Goal: Transaction & Acquisition: Purchase product/service

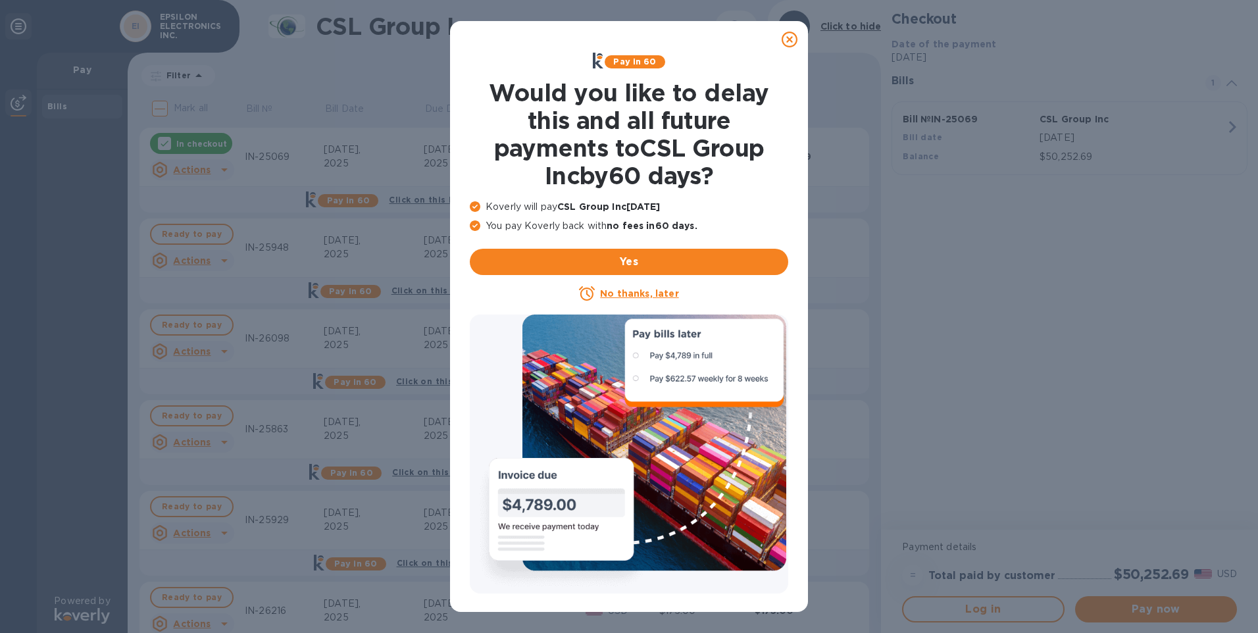
click at [789, 37] on icon at bounding box center [790, 40] width 16 height 16
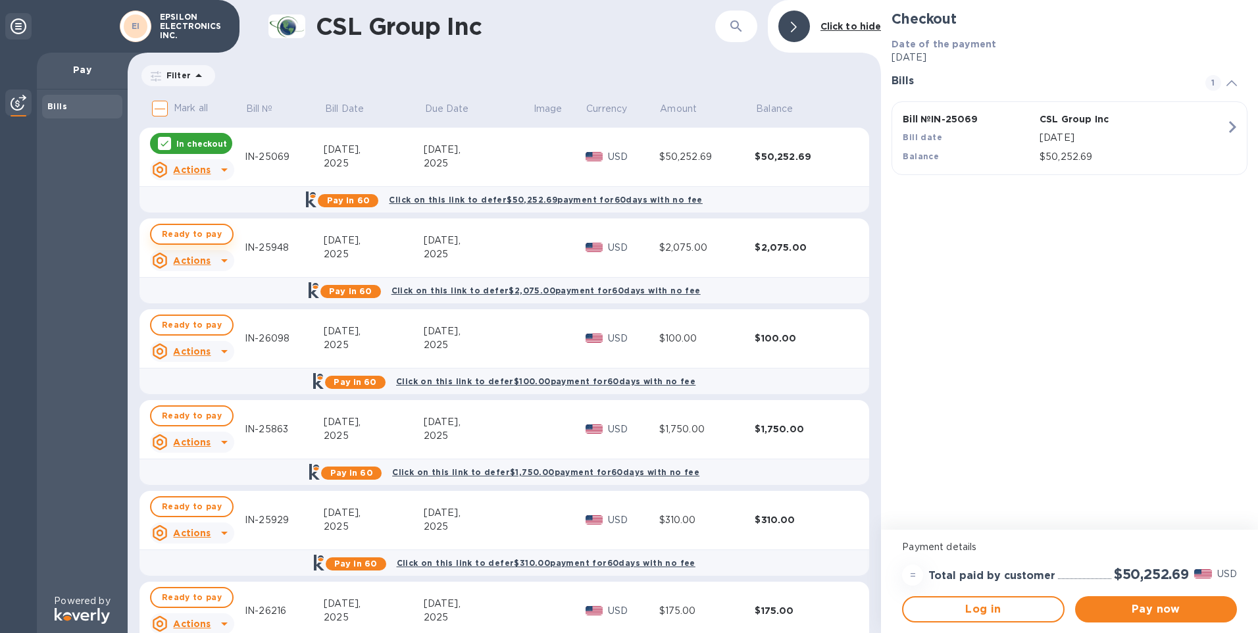
click at [200, 236] on span "Ready to pay" at bounding box center [192, 234] width 60 height 16
click at [198, 146] on p "In checkout" at bounding box center [201, 143] width 51 height 11
click at [192, 322] on span "Ready to pay" at bounding box center [192, 325] width 60 height 16
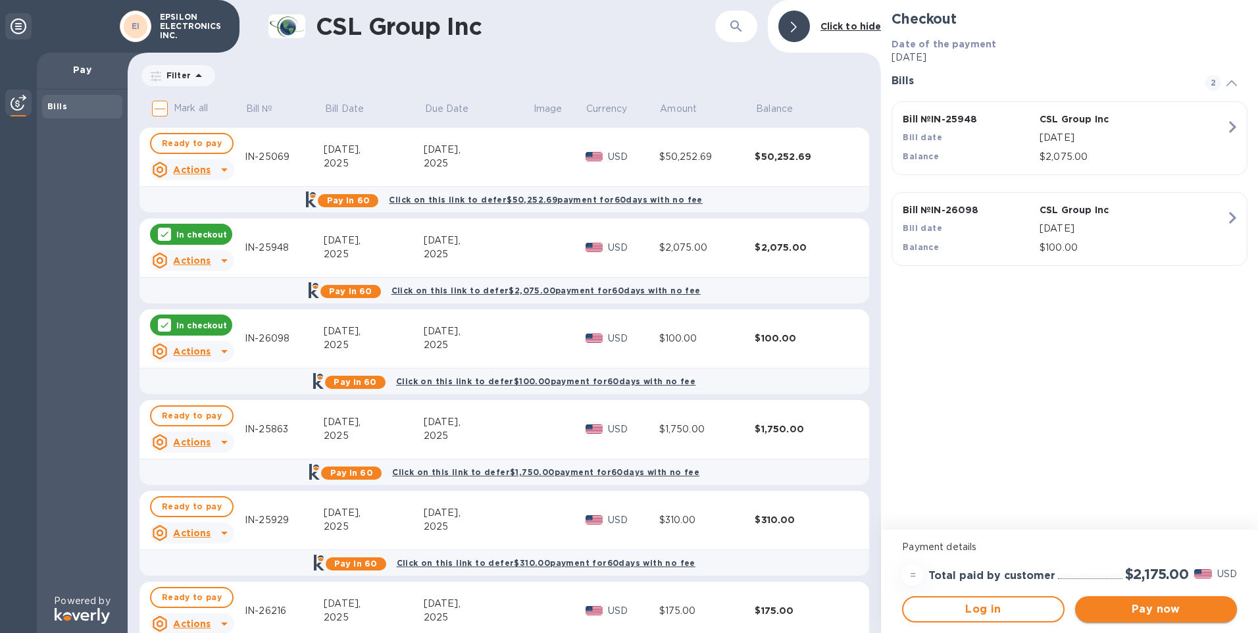
click at [1141, 613] on span "Pay now" at bounding box center [1155, 609] width 141 height 16
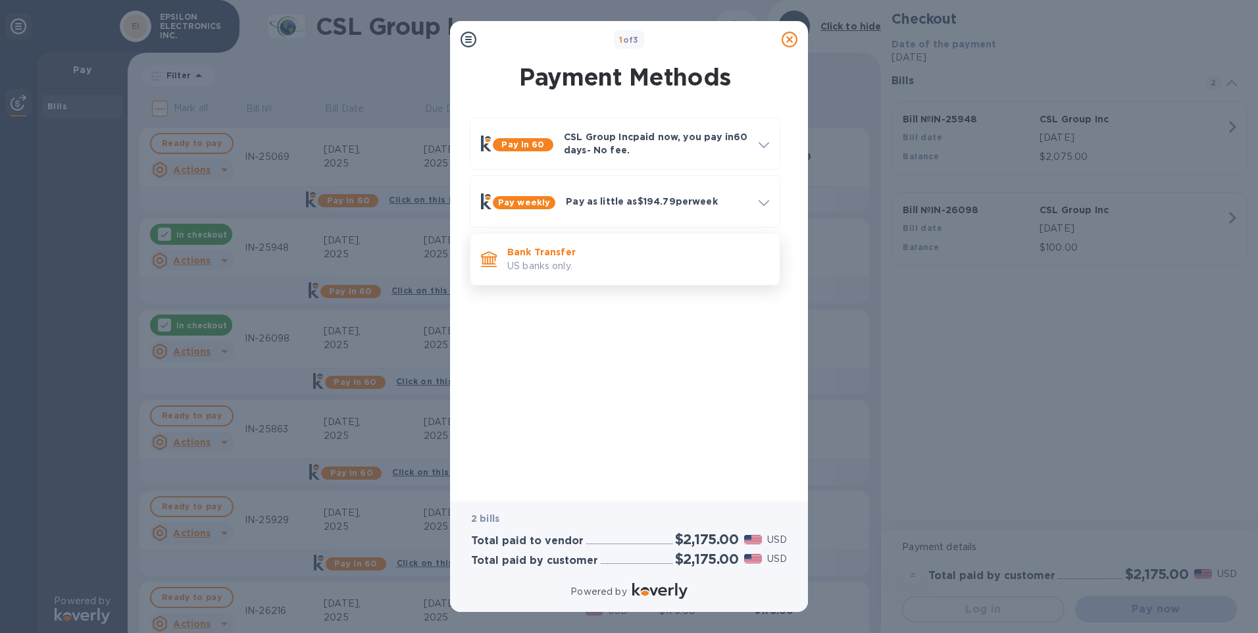
click at [536, 255] on p "Bank Transfer" at bounding box center [638, 251] width 262 height 13
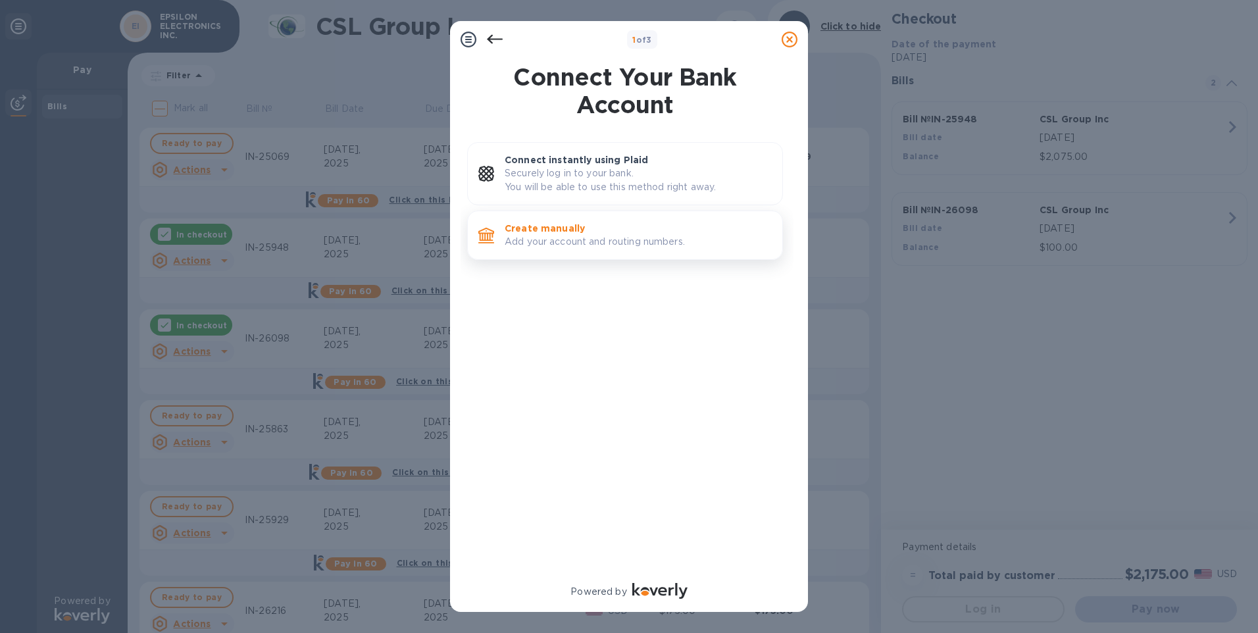
click at [552, 239] on p "Add your account and routing numbers." at bounding box center [638, 242] width 267 height 14
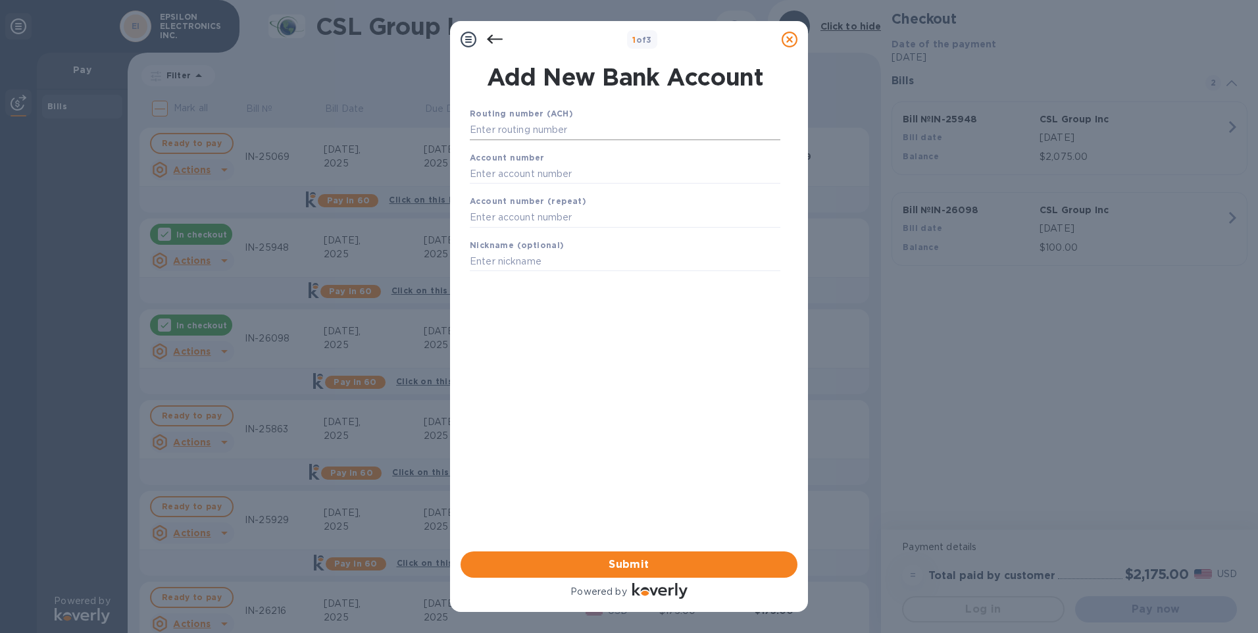
click at [515, 126] on input "text" at bounding box center [625, 130] width 311 height 20
type input "122042205"
click at [485, 191] on input "text" at bounding box center [625, 190] width 311 height 20
type input "004633725"
click at [497, 236] on input "text" at bounding box center [625, 234] width 311 height 20
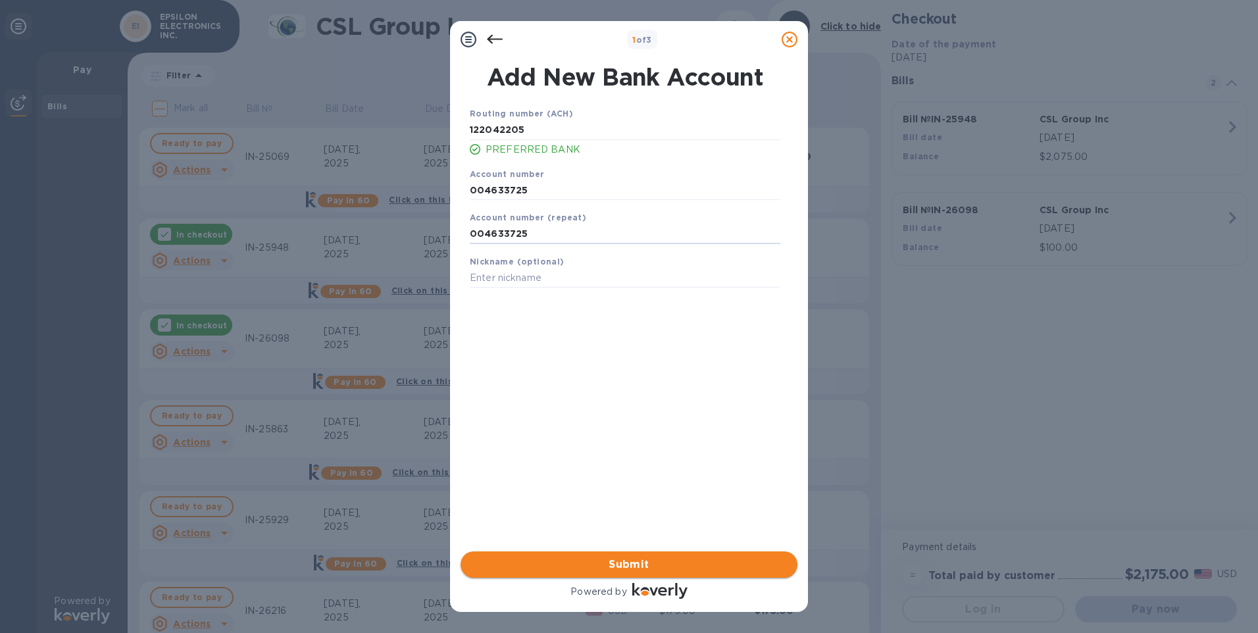
type input "004633725"
click at [628, 562] on span "Submit" at bounding box center [629, 565] width 316 height 16
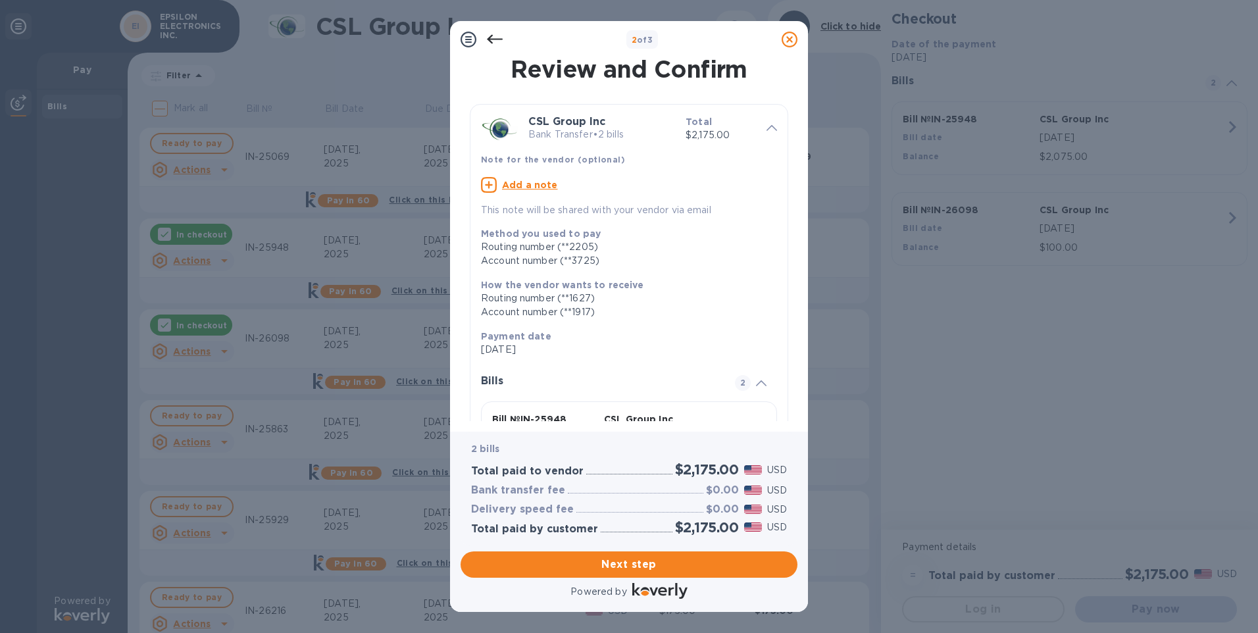
scroll to position [66, 0]
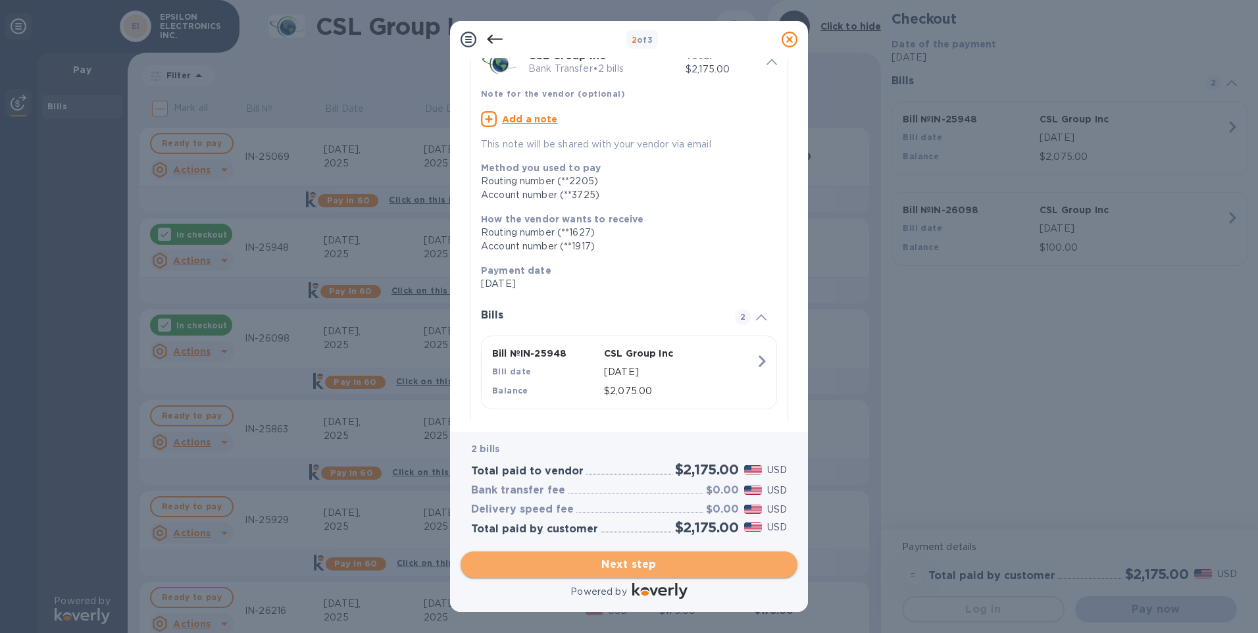
click at [618, 557] on span "Next step" at bounding box center [629, 565] width 316 height 16
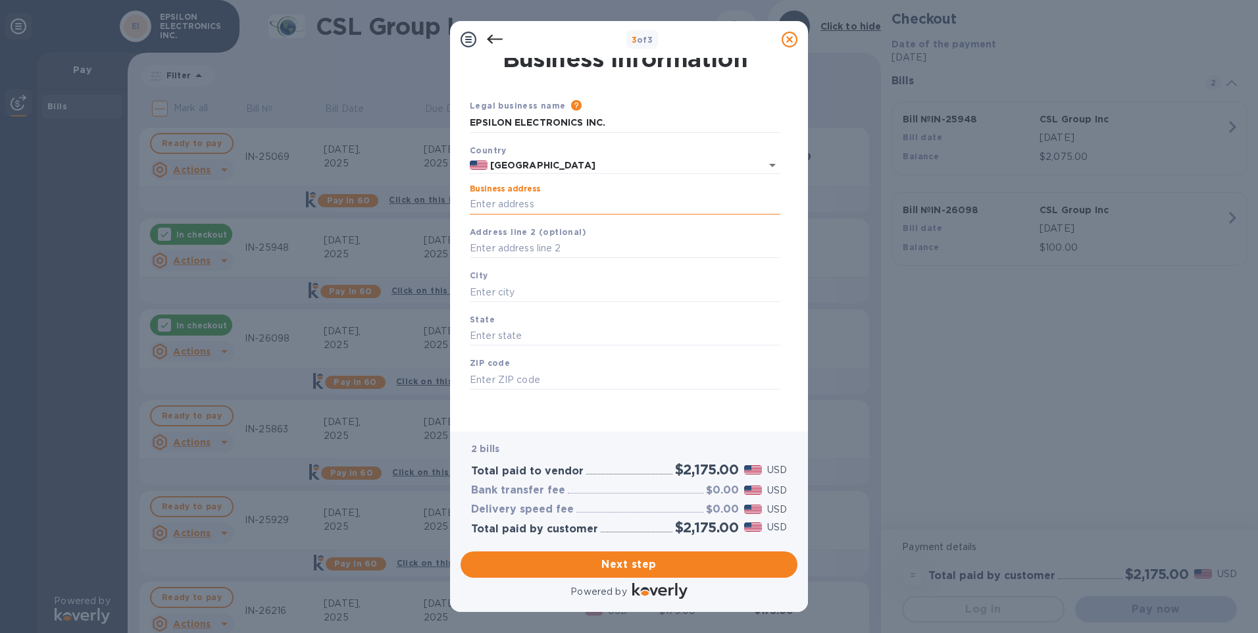
click at [513, 203] on input "Business address" at bounding box center [625, 205] width 311 height 20
type input "[STREET_ADDRESS]"
type input "Montebello"
type input "CA"
type input "90640"
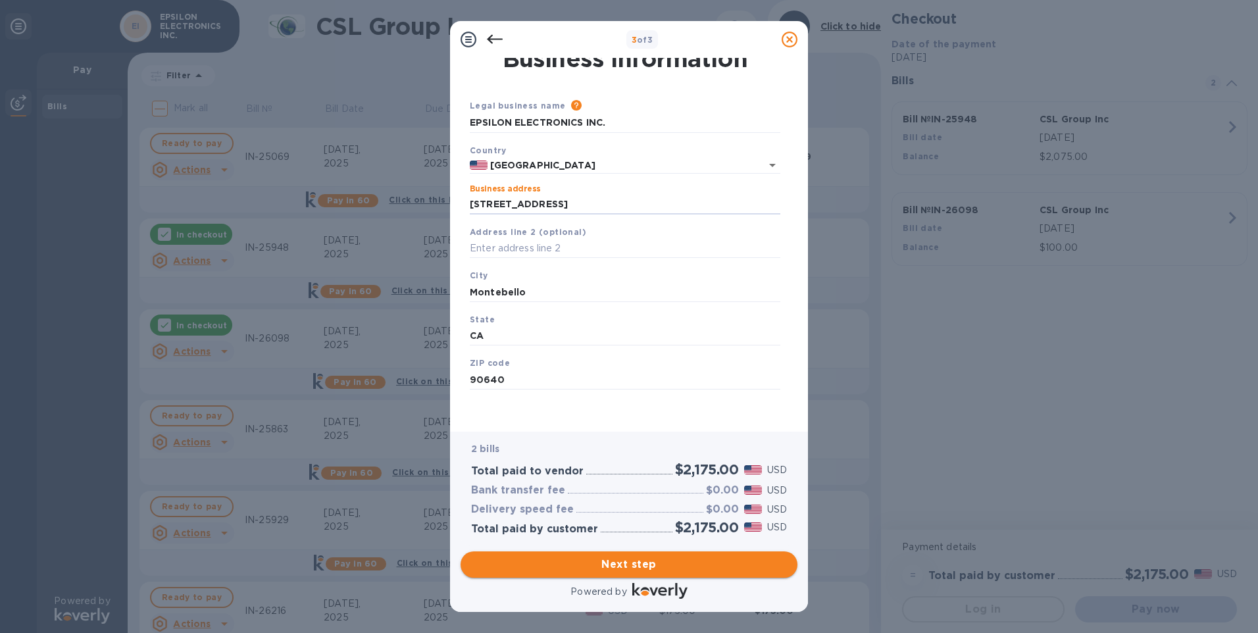
click at [613, 560] on span "Next step" at bounding box center [629, 565] width 316 height 16
drag, startPoint x: 536, startPoint y: 287, endPoint x: 418, endPoint y: 286, distance: 118.4
click at [418, 286] on div "3 of 3 Business Information Legal business name Please provide the legal name t…" at bounding box center [629, 316] width 1258 height 633
type input "Montebello"
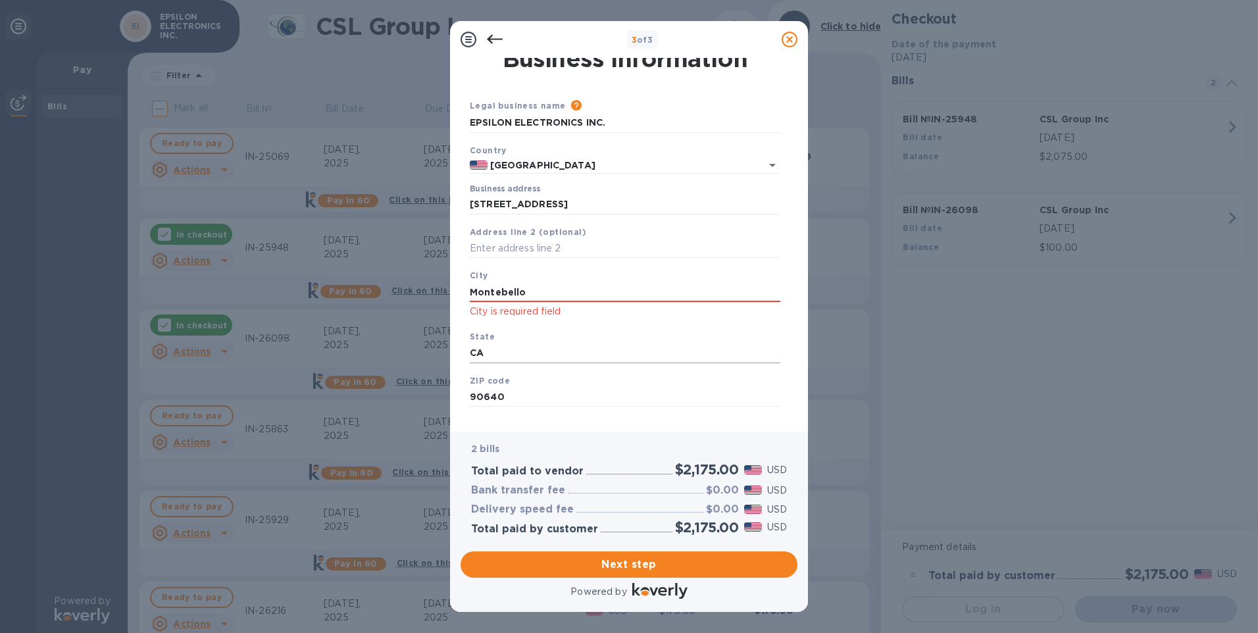
click at [536, 355] on input "CA" at bounding box center [625, 353] width 311 height 20
drag, startPoint x: 505, startPoint y: 351, endPoint x: 453, endPoint y: 348, distance: 51.4
click at [453, 348] on div "Business Information Legal business name Please provide the legal name that app…" at bounding box center [629, 245] width 358 height 374
type input "CA"
click at [510, 389] on input "90640" at bounding box center [625, 397] width 311 height 20
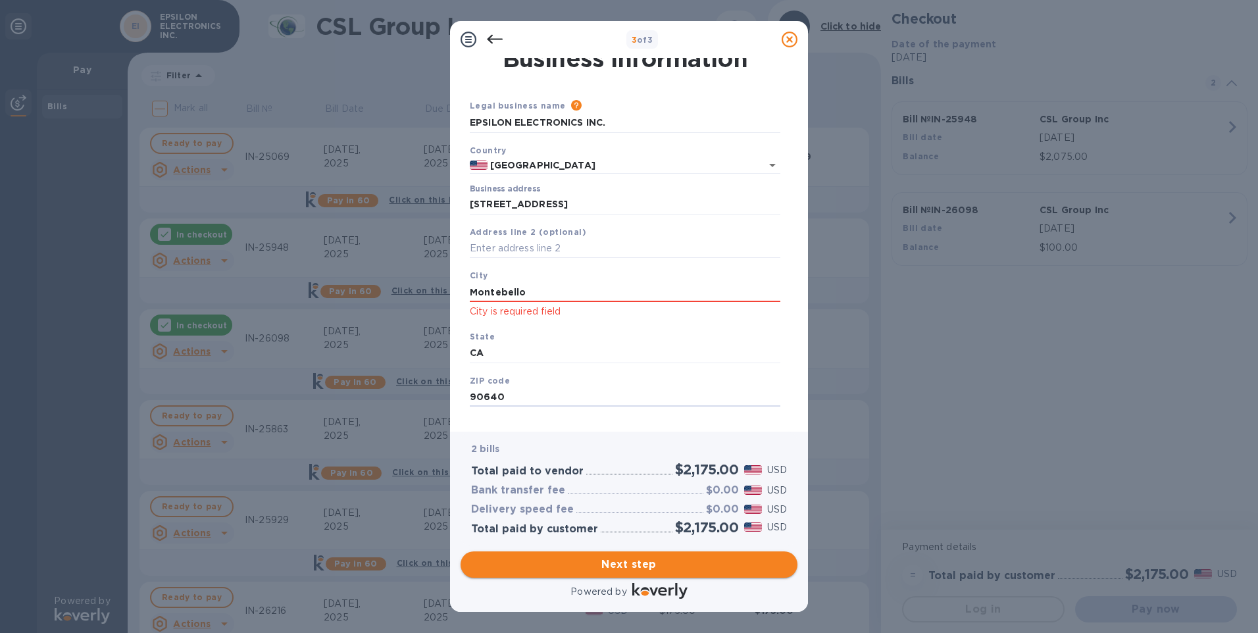
click at [572, 559] on span "Next step" at bounding box center [629, 565] width 316 height 16
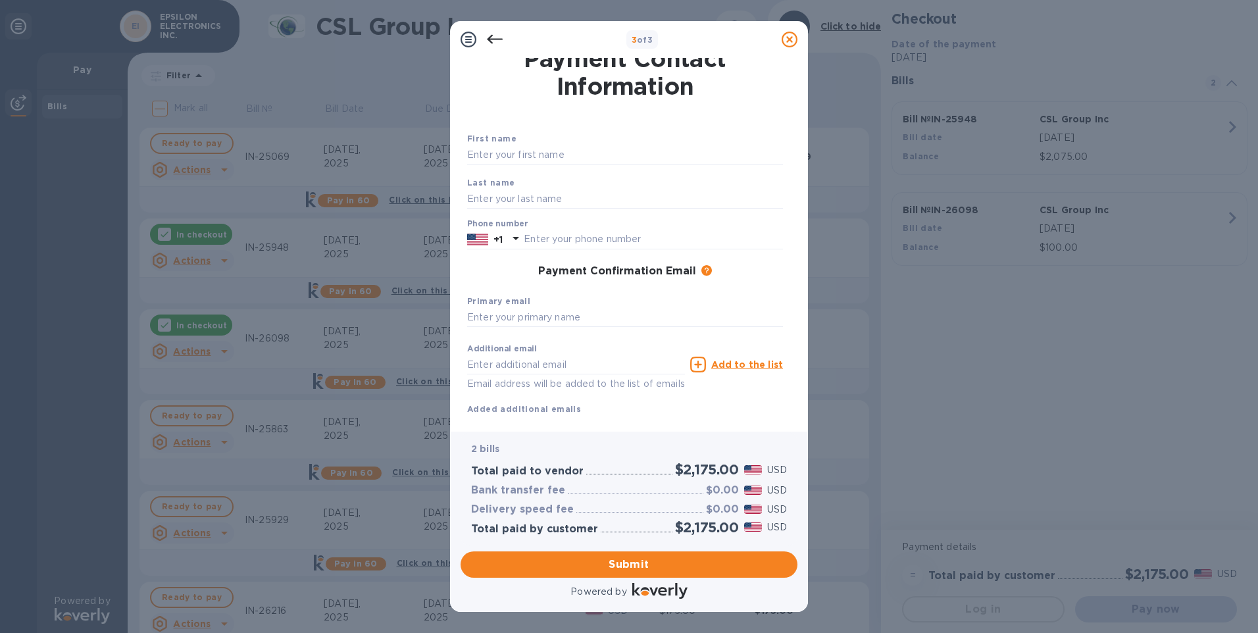
click at [532, 138] on div "First name" at bounding box center [625, 148] width 326 height 44
click at [530, 155] on input "text" at bounding box center [625, 155] width 316 height 20
drag, startPoint x: 472, startPoint y: 150, endPoint x: 414, endPoint y: 150, distance: 57.9
click at [432, 150] on div "3 of 3 Payment Contact Information First name [PERSON_NAME] Last name Phone num…" at bounding box center [629, 316] width 1258 height 633
type input "[PERSON_NAME]"
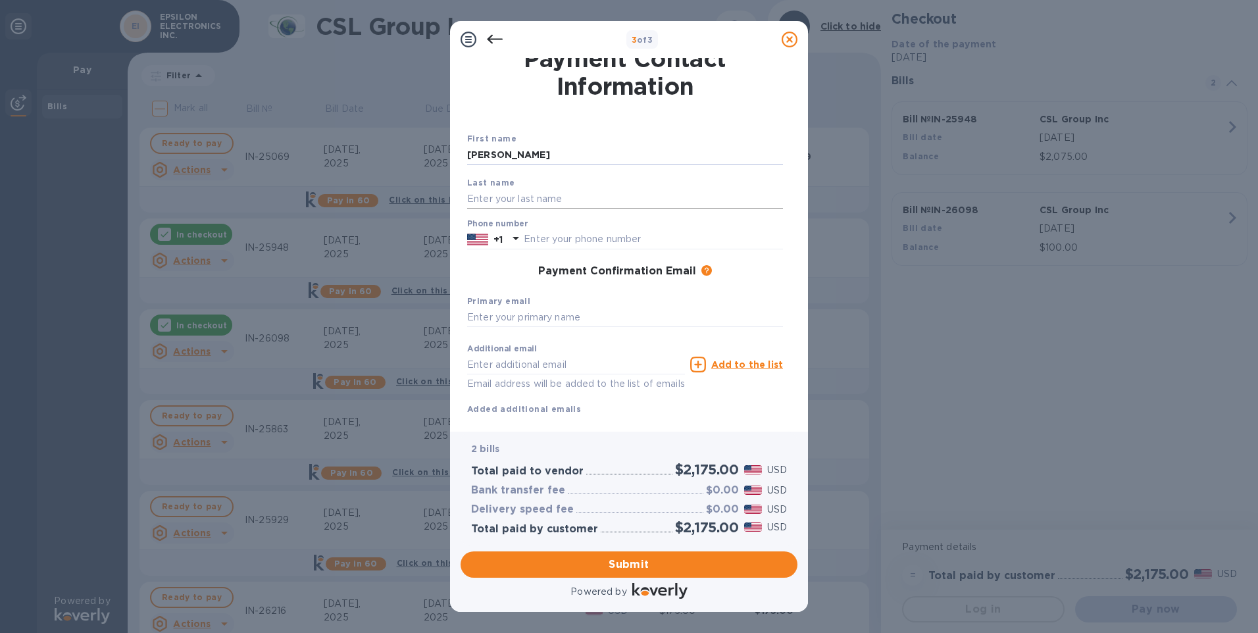
click at [481, 196] on input "text" at bounding box center [625, 199] width 316 height 20
type input "[PERSON_NAME]"
click at [475, 274] on div "Payment Confirmation Email The added email addresses will be used to send the p…" at bounding box center [625, 271] width 316 height 13
click at [534, 235] on input "text" at bounding box center [653, 240] width 259 height 20
type input "3237223333"
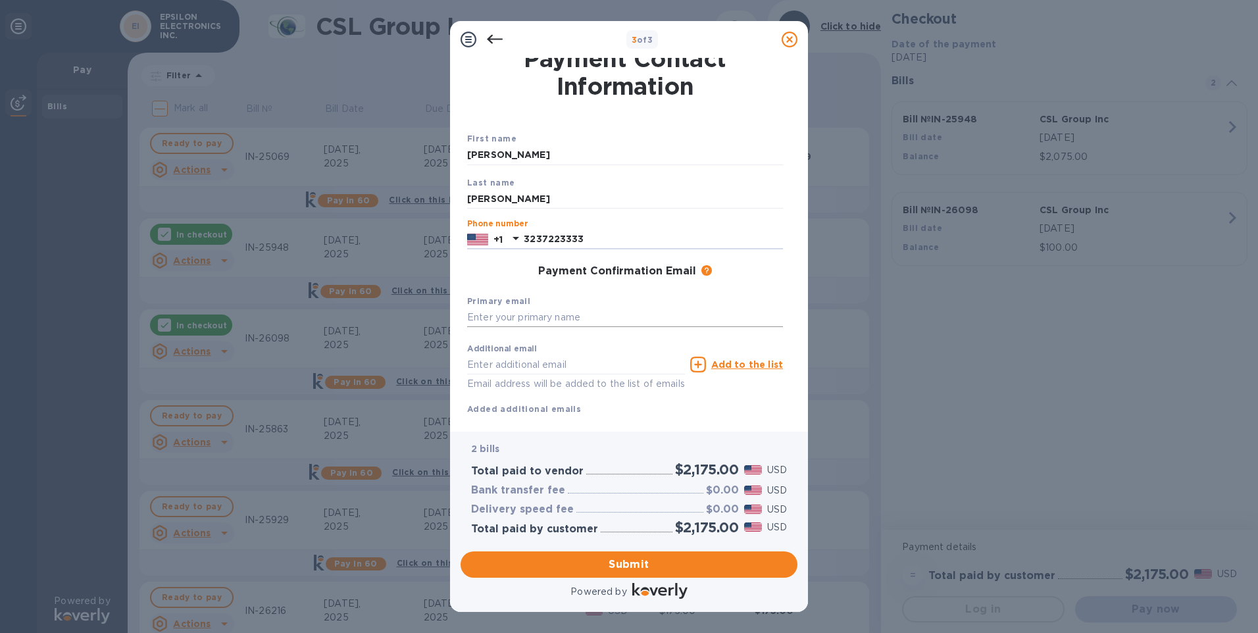
click at [476, 321] on input "text" at bounding box center [625, 318] width 316 height 20
type input "[PERSON_NAME][EMAIL_ADDRESS][DOMAIN_NAME]"
click at [628, 262] on div "Payment Confirmation Email The added email addresses will be used to send the p…" at bounding box center [625, 272] width 326 height 24
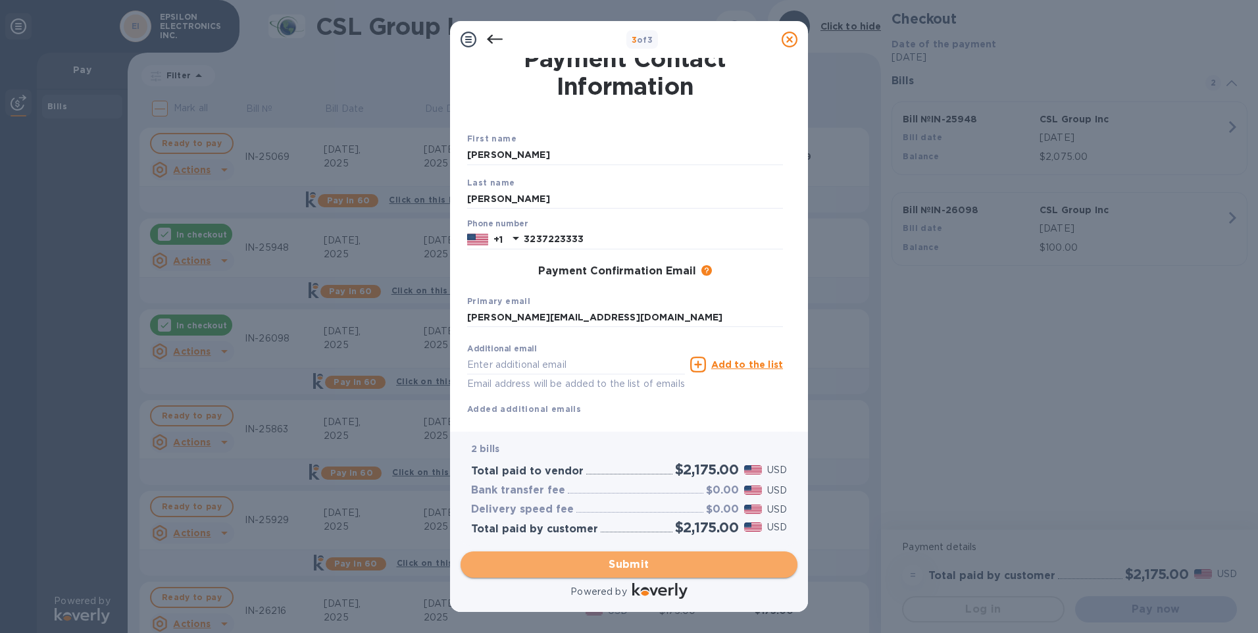
click at [586, 564] on span "Submit" at bounding box center [629, 565] width 316 height 16
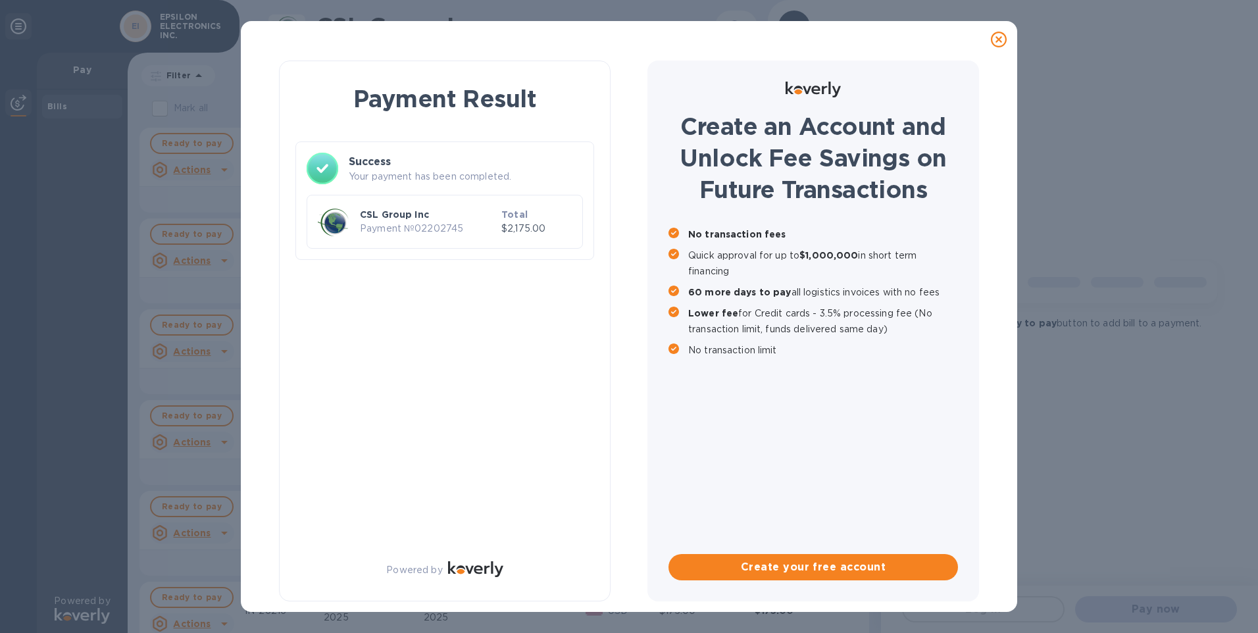
scroll to position [0, 0]
